Goal: Task Accomplishment & Management: Use online tool/utility

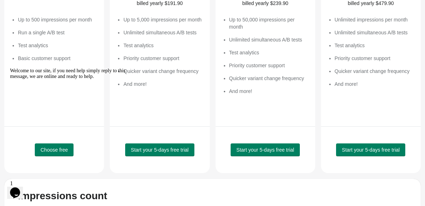
scroll to position [169, 0]
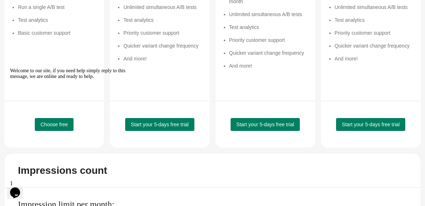
click at [65, 68] on div at bounding box center [74, 68] width 129 height 0
click at [10, 68] on icon "Chat attention grabber" at bounding box center [10, 68] width 0 height 0
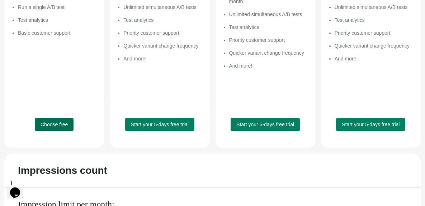
click at [47, 126] on span "Choose free" at bounding box center [54, 125] width 27 height 6
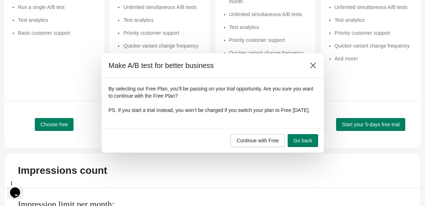
click at [258, 152] on div "Continue with Free Go back" at bounding box center [212, 140] width 222 height 25
click at [253, 143] on span "Continue with Free" at bounding box center [258, 141] width 42 height 6
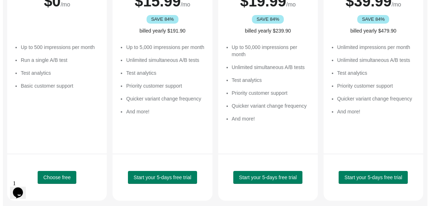
scroll to position [0, 0]
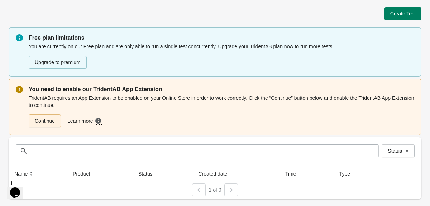
click at [46, 117] on link "Continue" at bounding box center [45, 121] width 32 height 13
click at [401, 17] on button "Create Test" at bounding box center [403, 13] width 37 height 13
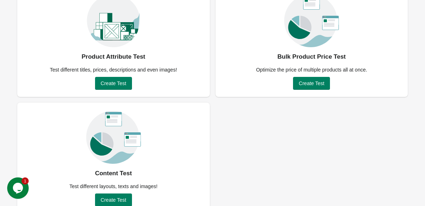
scroll to position [83, 0]
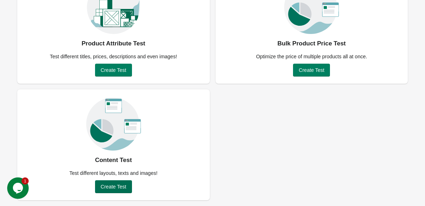
click at [99, 186] on button "Create Test" at bounding box center [113, 187] width 37 height 13
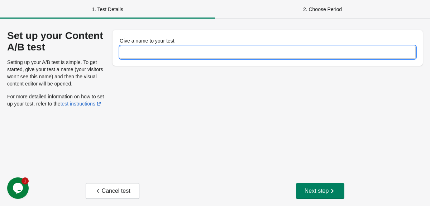
click at [168, 54] on input "Give a name to your test" at bounding box center [268, 52] width 296 height 13
click at [123, 92] on div "Give a name to your test" at bounding box center [268, 68] width 310 height 77
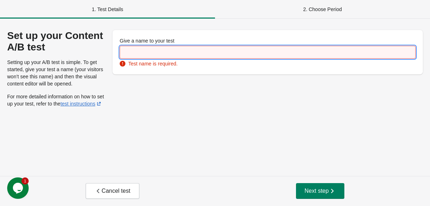
click at [145, 51] on input "Give a name to your test" at bounding box center [268, 52] width 296 height 13
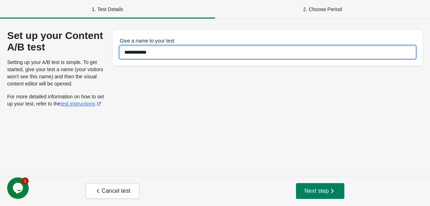
type input "**********"
click at [329, 182] on div "Cancel test Next step" at bounding box center [215, 191] width 430 height 30
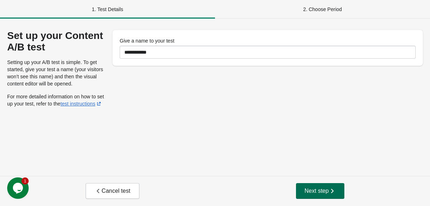
click at [330, 190] on icon "button" at bounding box center [332, 191] width 7 height 7
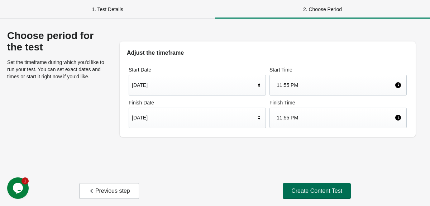
click at [317, 186] on button "Create Content Test" at bounding box center [317, 192] width 68 height 16
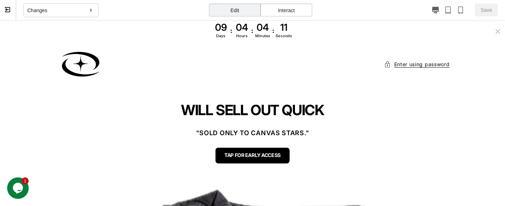
click at [57, 6] on div "Changes" at bounding box center [60, 10] width 75 height 14
click at [66, 8] on div "Changes" at bounding box center [60, 10] width 75 height 14
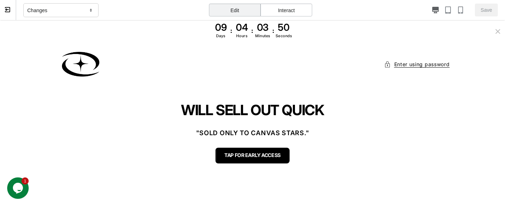
click at [295, 4] on div "Interact" at bounding box center [287, 10] width 52 height 13
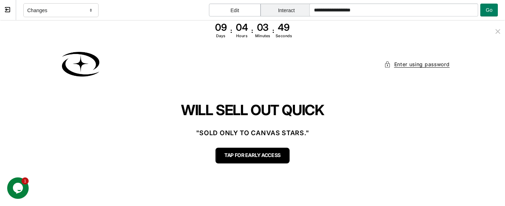
click at [235, 10] on div "Edit" at bounding box center [235, 10] width 52 height 13
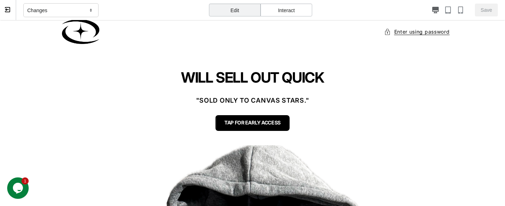
scroll to position [47, 0]
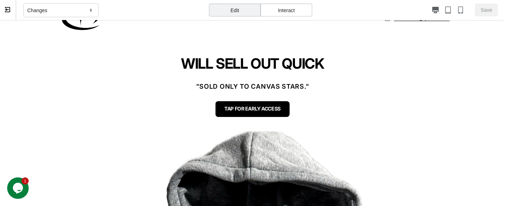
click at [234, 123] on section "WILL SELL OUT QUICK "SOLD ONLY TO CANVAS STARS." TAP FOR EARLY ACCESS" at bounding box center [252, 86] width 505 height 90
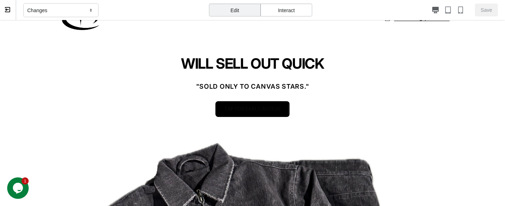
click at [230, 109] on span "TAP FOR EARLY ACCESS" at bounding box center [252, 109] width 56 height 6
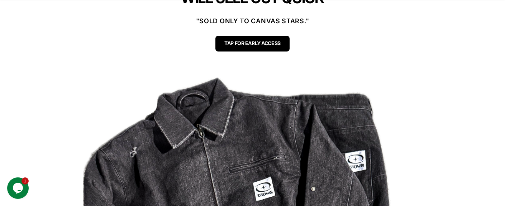
scroll to position [81, 0]
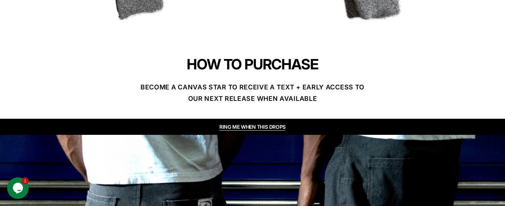
click at [255, 88] on p "BECOME A CANVAS STAR TO RECEIVE A TEXT + EARLY ACCESS TO OUR NEXT RELEASE WHEN …" at bounding box center [252, 93] width 229 height 23
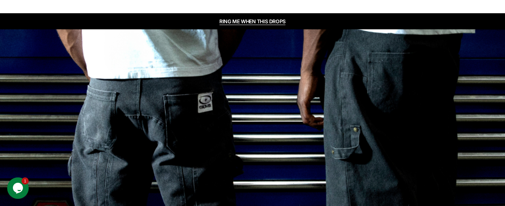
scroll to position [172, 0]
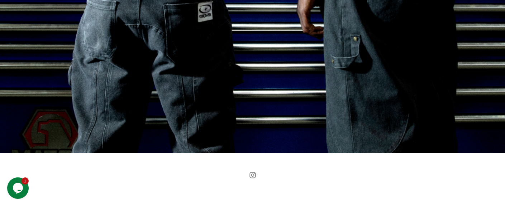
click at [249, 176] on icon at bounding box center [252, 175] width 9 height 9
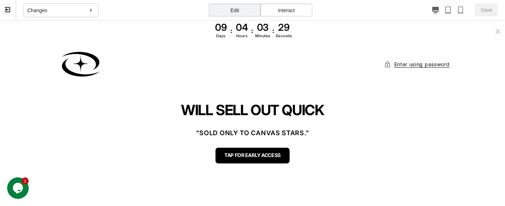
scroll to position [0, 0]
click at [233, 10] on div "Edit" at bounding box center [235, 10] width 52 height 13
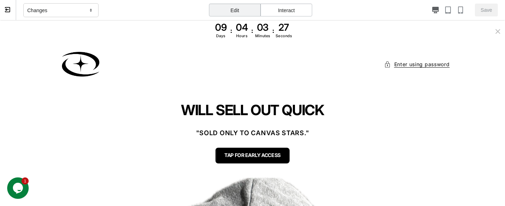
click at [233, 10] on div "Edit" at bounding box center [235, 10] width 52 height 13
click at [271, 129] on p ""SOLD ONLY TO CANVAS STARS."" at bounding box center [252, 133] width 229 height 11
click at [253, 113] on p "WILL SELL OUT QUICK" at bounding box center [252, 110] width 229 height 17
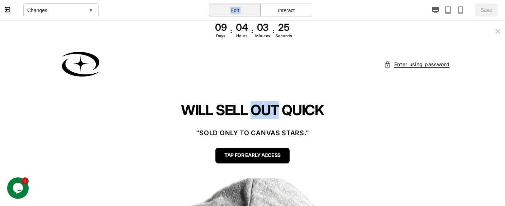
click at [253, 113] on p "WILL SELL OUT QUICK" at bounding box center [252, 110] width 229 height 17
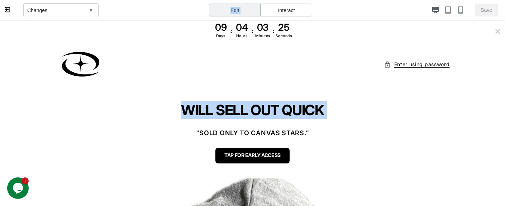
click at [253, 113] on p "WILL SELL OUT QUICK" at bounding box center [252, 110] width 229 height 17
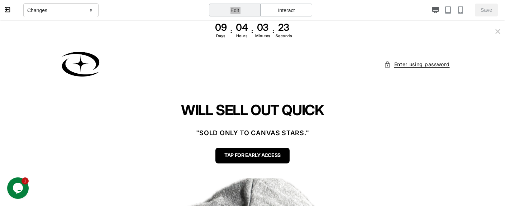
click at [277, 113] on p "WILL SELL OUT QUICK" at bounding box center [252, 110] width 229 height 17
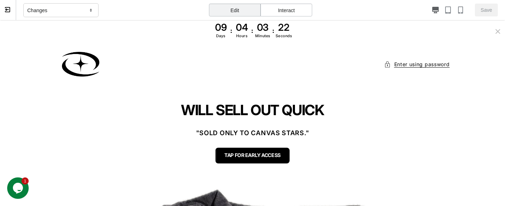
click at [430, 6] on div "Save" at bounding box center [403, 10] width 189 height 13
click at [430, 8] on icon "button" at bounding box center [447, 9] width 7 height 7
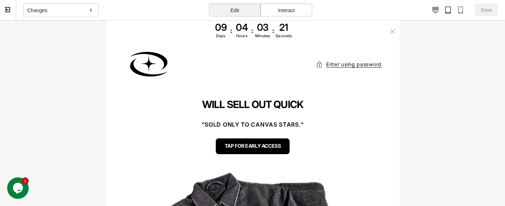
click at [284, 73] on div "Enter using password Enter store using password: Your password Enter" at bounding box center [252, 65] width 294 height 44
click at [284, 104] on p "WILL SELL OUT QUICK" at bounding box center [252, 105] width 229 height 12
click at [274, 8] on div "Interact" at bounding box center [287, 10] width 52 height 13
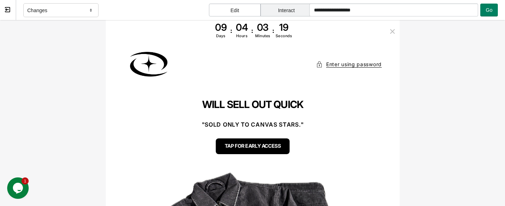
click at [263, 100] on p "WILL SELL OUT QUICK" at bounding box center [252, 105] width 229 height 12
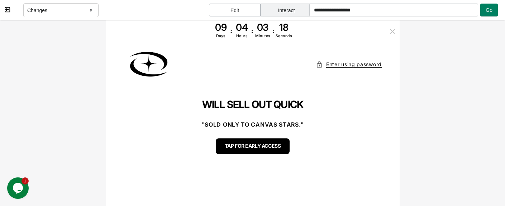
click at [253, 102] on p "WILL SELL OUT QUICK" at bounding box center [252, 105] width 229 height 12
click at [266, 107] on p "WILL SELL OUT QUICK" at bounding box center [252, 105] width 229 height 12
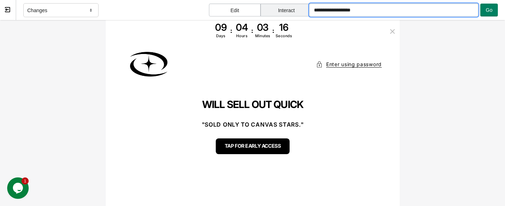
click at [363, 12] on input "**********" at bounding box center [393, 10] width 169 height 13
click at [300, 111] on div "WILL SELL OUT QUICK "SOLD ONLY TO CANVAS STARS." TAP FOR EARLY ACCESS" at bounding box center [252, 126] width 244 height 55
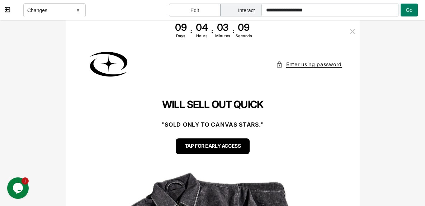
click at [192, 124] on p ""SOLD ONLY TO CANVAS STARS."" at bounding box center [212, 125] width 229 height 10
click at [197, 134] on div "WILL SELL OUT QUICK "SOLD ONLY TO CANVAS STARS." TAP FOR EARLY ACCESS" at bounding box center [212, 126] width 244 height 55
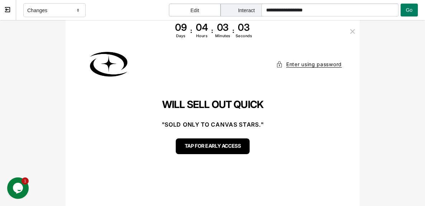
click at [50, 6] on div "Changes" at bounding box center [54, 10] width 62 height 14
click at [90, 57] on img at bounding box center [108, 64] width 50 height 28
click at [208, 77] on div "Enter using password Enter store using password: Your password Enter" at bounding box center [212, 65] width 294 height 44
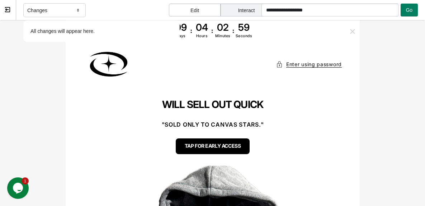
click at [349, 34] on icon "Close timer bar" at bounding box center [352, 32] width 6 height 6
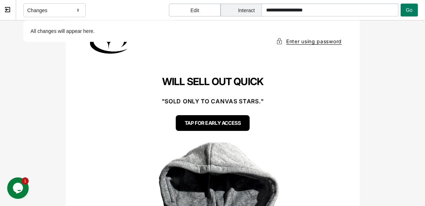
click at [346, 32] on div "Enter using password Enter store using password: Your password Enter" at bounding box center [212, 42] width 294 height 44
click at [267, 68] on section "WILL SELL OUT QUICK "SOLD ONLY TO CANVAS STARS." TAP FOR EARLY ACCESS" at bounding box center [212, 104] width 294 height 78
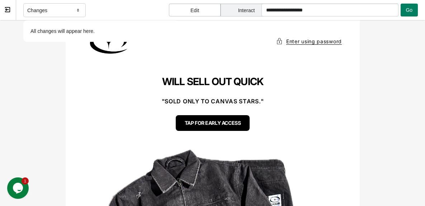
click at [209, 38] on div "Enter using password Enter store using password: Your password Enter" at bounding box center [212, 42] width 294 height 44
click at [185, 10] on div "Edit" at bounding box center [195, 10] width 52 height 13
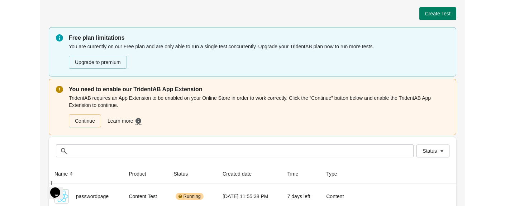
scroll to position [22, 0]
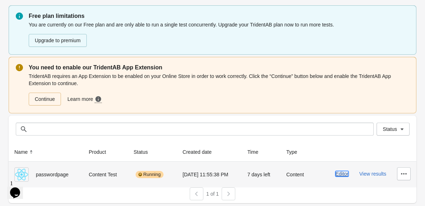
click at [340, 174] on button "Editor" at bounding box center [341, 174] width 13 height 6
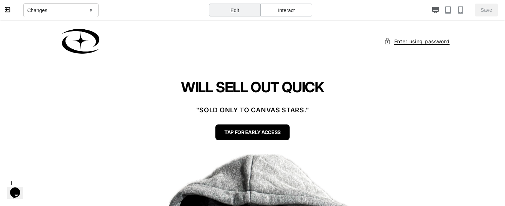
click at [253, 8] on div "Edit" at bounding box center [235, 10] width 52 height 13
click at [296, 16] on div "Interact" at bounding box center [287, 10] width 52 height 13
click at [241, 4] on div "Edit" at bounding box center [235, 10] width 52 height 13
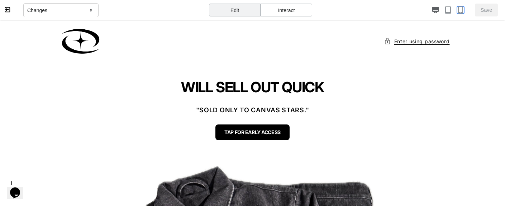
click at [430, 10] on icon "button" at bounding box center [460, 9] width 7 height 7
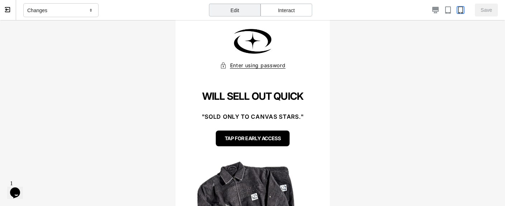
click at [430, 11] on icon "button" at bounding box center [460, 9] width 7 height 7
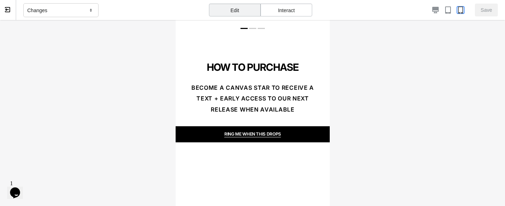
scroll to position [156, 0]
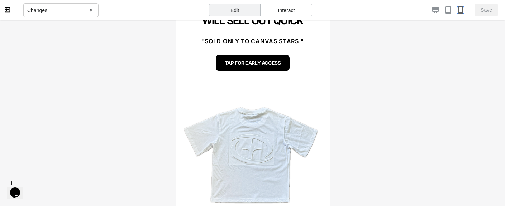
click at [283, 87] on div "1 / 3" at bounding box center [249, 156] width 149 height 149
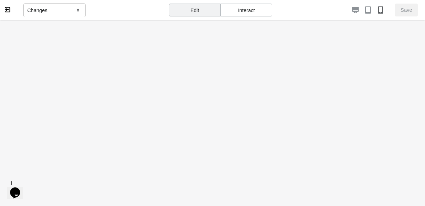
scroll to position [0, 0]
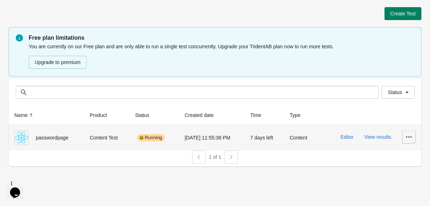
click at [414, 134] on button "button" at bounding box center [409, 137] width 14 height 13
click at [402, 158] on span "Delete" at bounding box center [403, 155] width 14 height 7
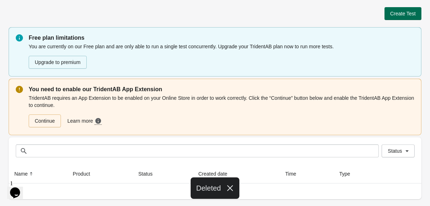
click at [396, 18] on button "Create Test" at bounding box center [403, 13] width 37 height 13
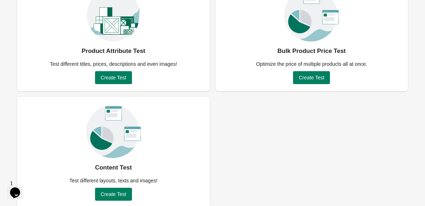
scroll to position [83, 0]
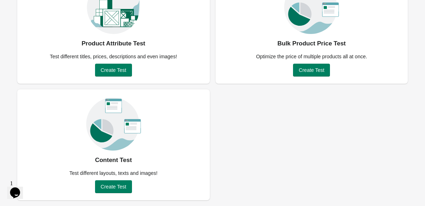
click at [118, 195] on div "Content Test Test different layouts, texts and images! Create Test" at bounding box center [113, 145] width 192 height 111
click at [117, 185] on span "Create Test" at bounding box center [113, 187] width 25 height 6
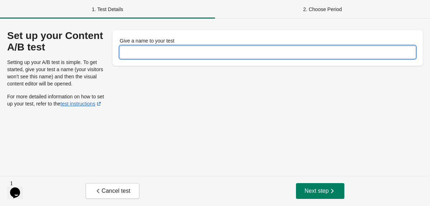
click at [151, 54] on input "Give a name to your test" at bounding box center [268, 52] width 296 height 13
type input "**********"
click at [82, 104] on link "test instructions" at bounding box center [82, 104] width 42 height 6
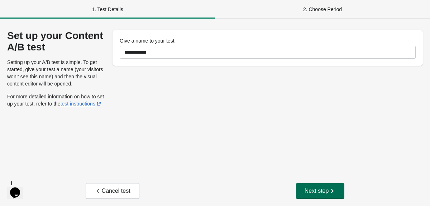
click at [319, 194] on span "Next step" at bounding box center [321, 191] width 32 height 7
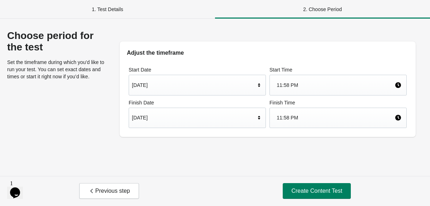
click at [303, 181] on div "Previous step Create Content Test" at bounding box center [215, 191] width 430 height 30
click at [295, 191] on span "Create Content Test" at bounding box center [316, 191] width 51 height 7
click at [304, 189] on span "Create Content Test" at bounding box center [316, 191] width 51 height 7
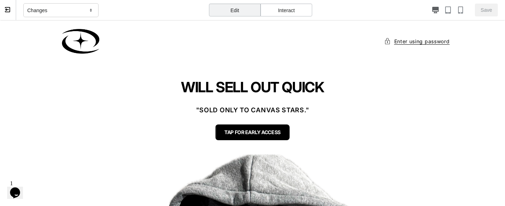
click at [294, 13] on div "Interact" at bounding box center [287, 10] width 52 height 13
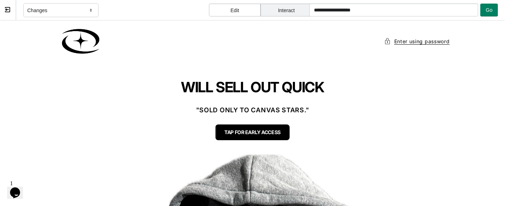
click at [234, 9] on div "Edit" at bounding box center [235, 10] width 52 height 13
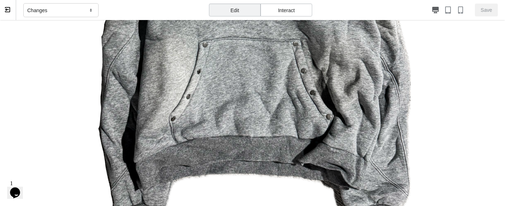
scroll to position [402, 0]
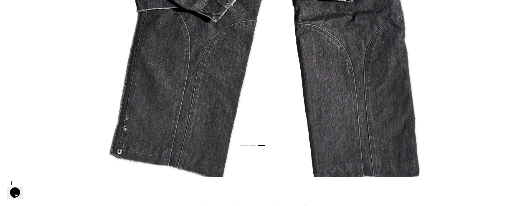
scroll to position [0, 0]
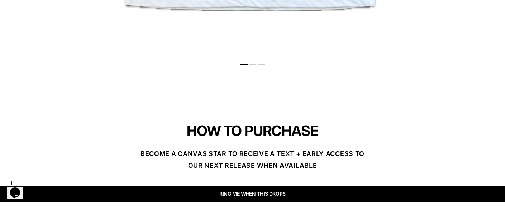
scroll to position [421, 0]
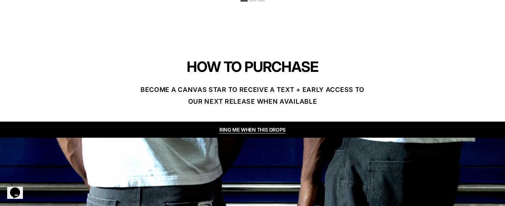
click at [244, 124] on div "RING ME WHEN THIS DROPS" at bounding box center [252, 130] width 505 height 16
click at [245, 127] on link "RING ME WHEN THIS DROPS" at bounding box center [252, 130] width 66 height 6
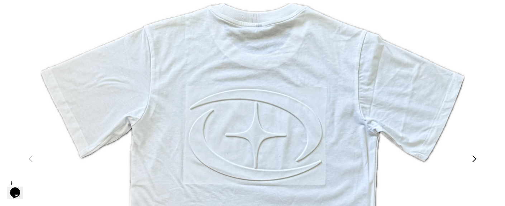
scroll to position [0, 0]
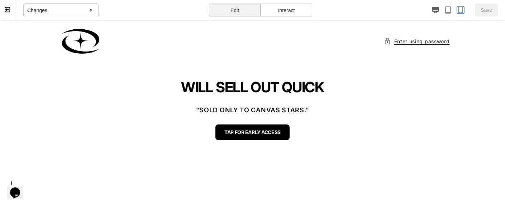
click at [430, 9] on icon "button" at bounding box center [460, 9] width 7 height 7
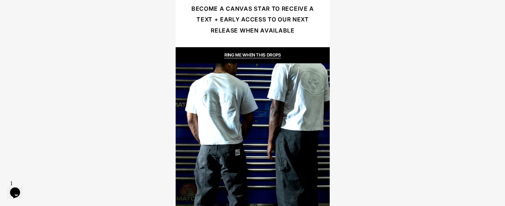
scroll to position [37, 0]
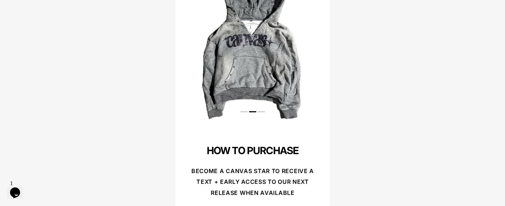
click at [270, 63] on div "2 / 3" at bounding box center [249, 47] width 149 height 149
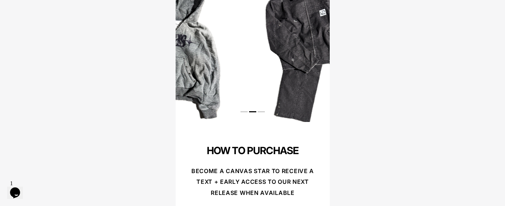
click at [181, 58] on div "2 / 3" at bounding box center [169, 47] width 149 height 149
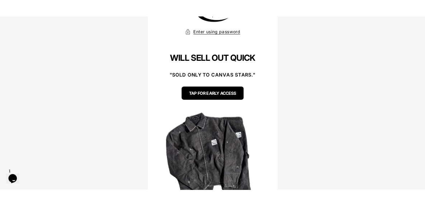
scroll to position [0, 0]
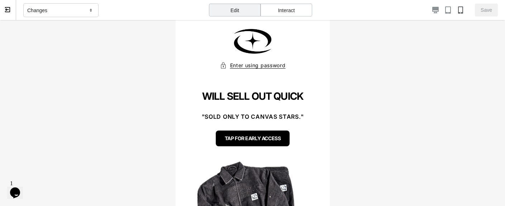
click at [315, 28] on div "Enter using password Enter store using password: Your password Enter" at bounding box center [252, 49] width 154 height 59
click at [307, 27] on div "Enter using password Enter store using password: Your password Enter" at bounding box center [252, 49] width 154 height 59
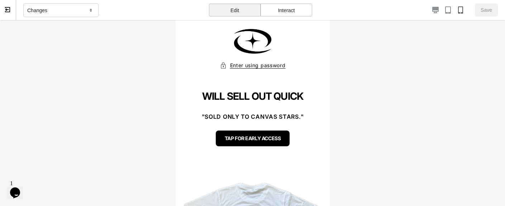
click at [289, 9] on div "Interact" at bounding box center [287, 10] width 52 height 13
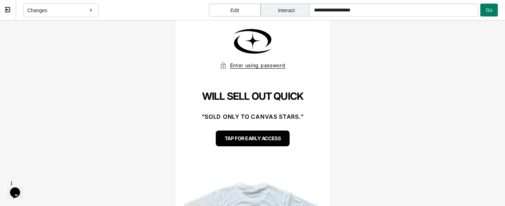
click at [310, 44] on div "Enter using password Enter store using password: Your password Enter" at bounding box center [252, 49] width 154 height 59
click at [253, 47] on img at bounding box center [252, 41] width 50 height 28
click at [271, 96] on p "WILL SELL OUT QUICK" at bounding box center [252, 97] width 140 height 12
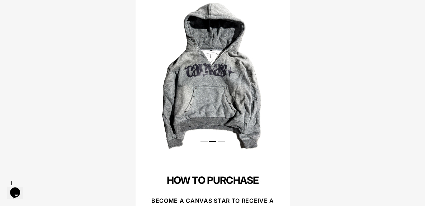
scroll to position [68, 0]
